Goal: Information Seeking & Learning: Learn about a topic

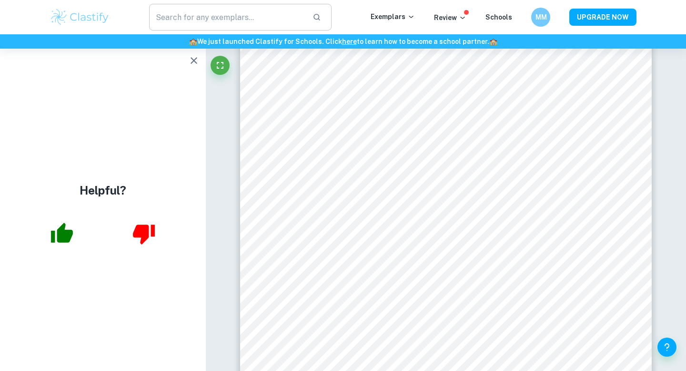
scroll to position [2937, 0]
click at [223, 19] on input "text" at bounding box center [227, 17] width 156 height 27
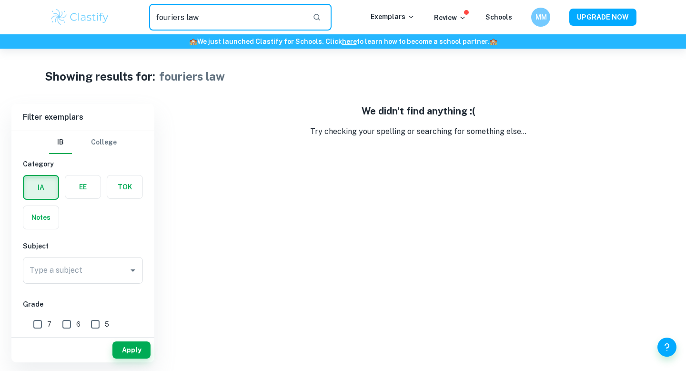
drag, startPoint x: 218, startPoint y: 19, endPoint x: 128, endPoint y: 18, distance: 90.1
click at [129, 19] on div "fouriers law ​" at bounding box center [240, 17] width 261 height 27
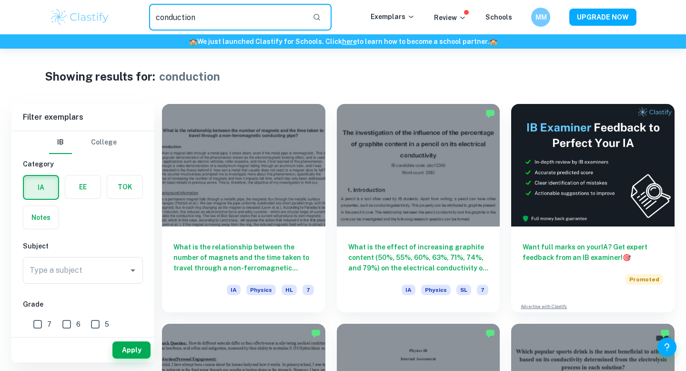
click at [155, 20] on input "conduction" at bounding box center [227, 17] width 156 height 27
type input "heat conduction"
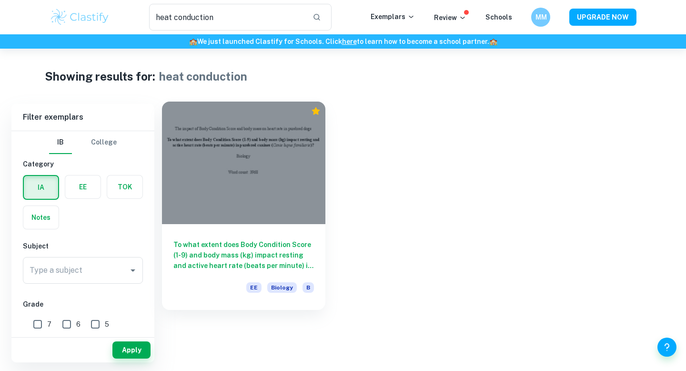
click at [257, 174] on div at bounding box center [243, 162] width 163 height 122
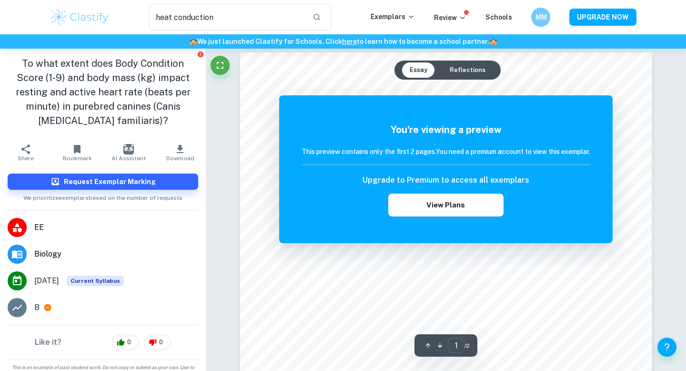
scroll to position [7, 0]
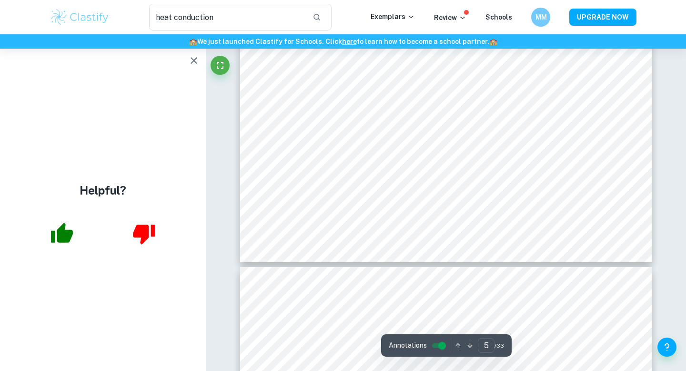
scroll to position [2674, 0]
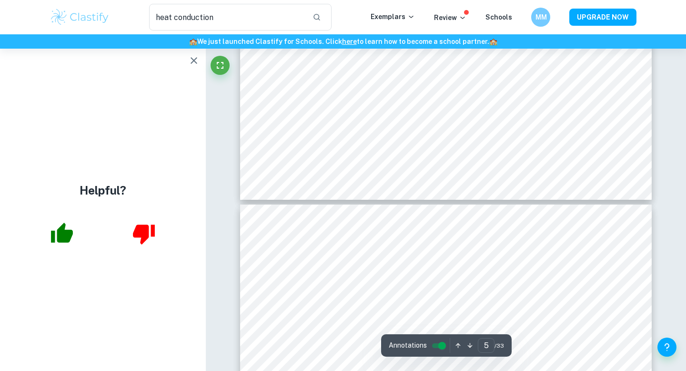
type input "6"
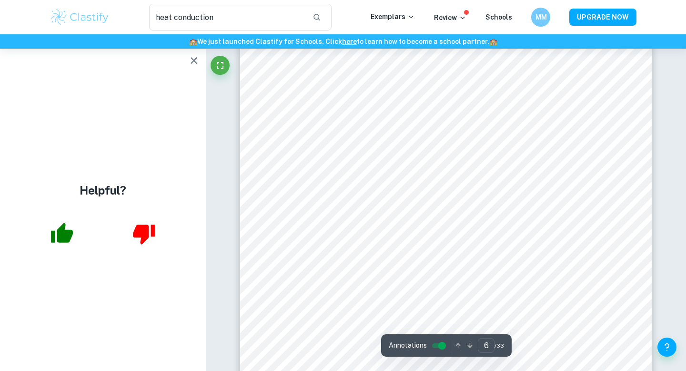
scroll to position [3187, 0]
